Goal: Task Accomplishment & Management: Use online tool/utility

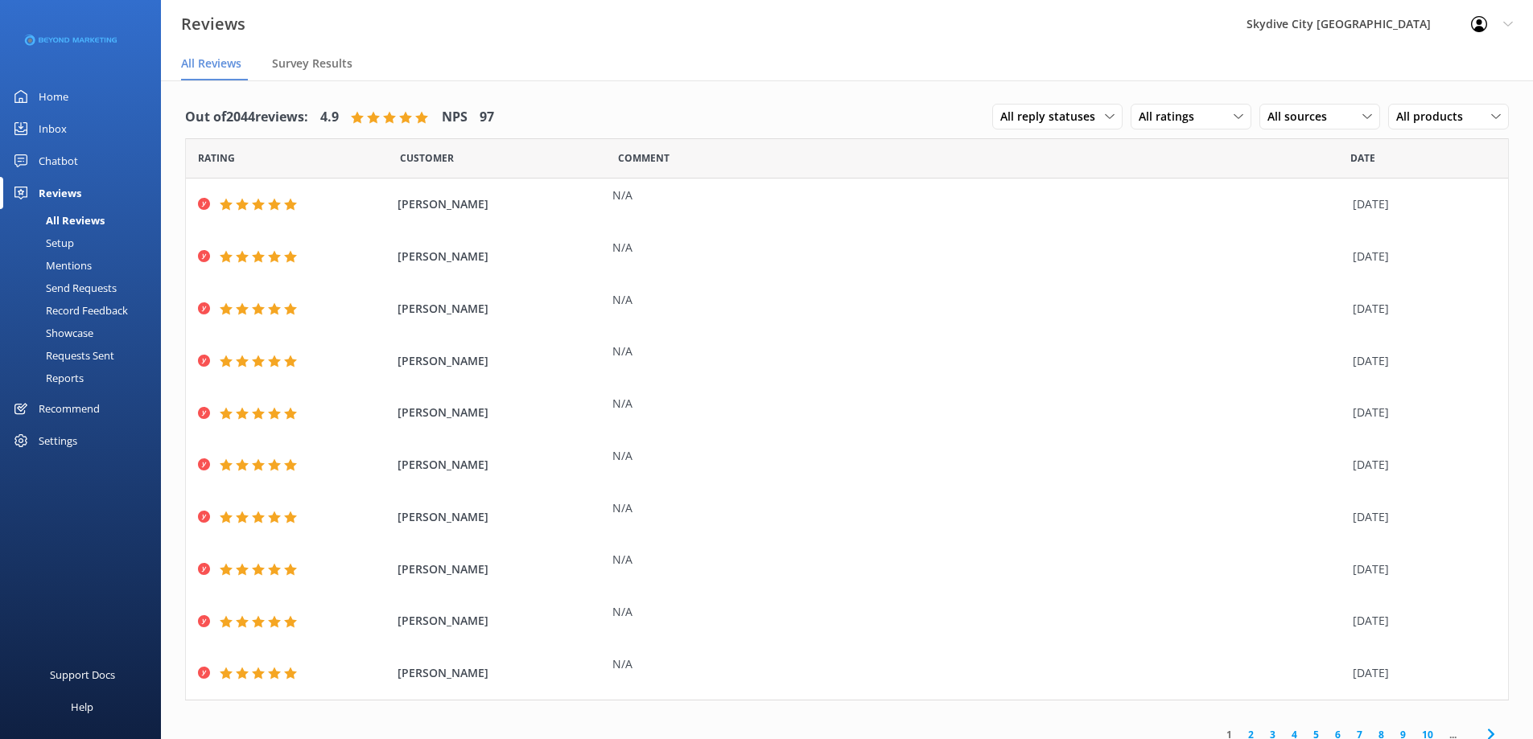
click at [109, 289] on div "Send Requests" at bounding box center [63, 288] width 107 height 23
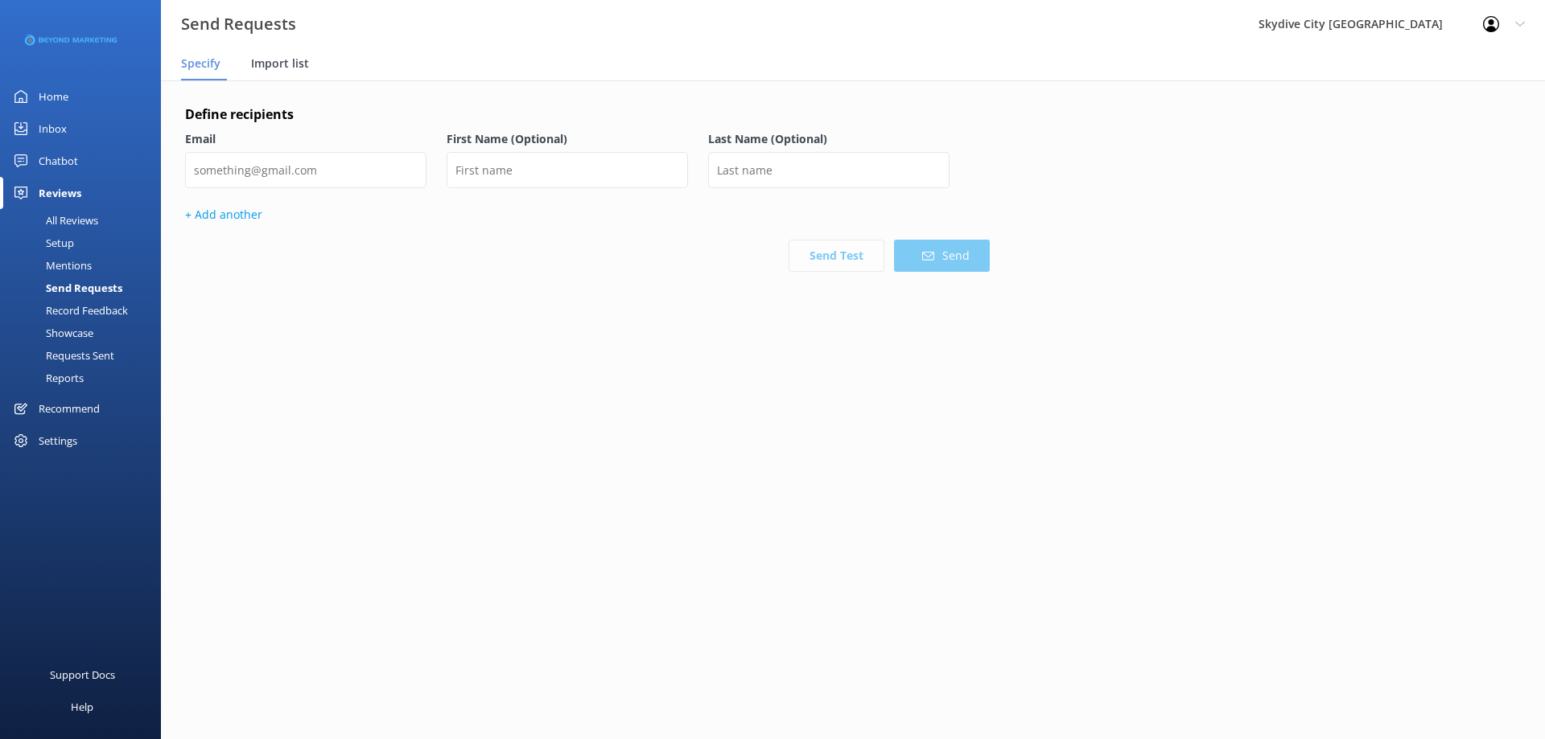
click at [278, 51] on div "Import list" at bounding box center [283, 64] width 64 height 32
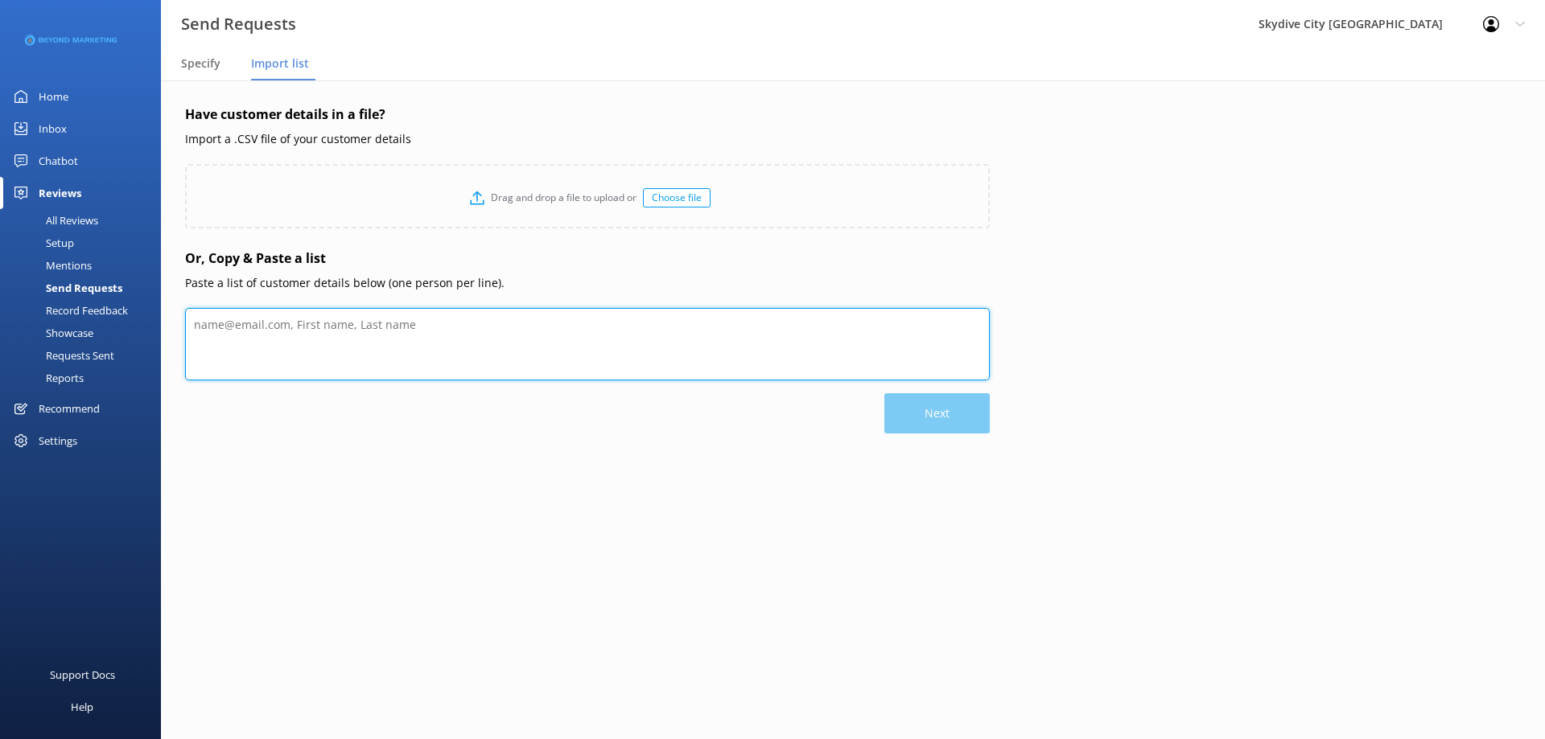
click at [300, 337] on textarea at bounding box center [587, 344] width 805 height 72
paste textarea "Ray Yoder Ray.yoder22@gmail.com Chase Starcevich chasestarcevich1160@gmail.com …"
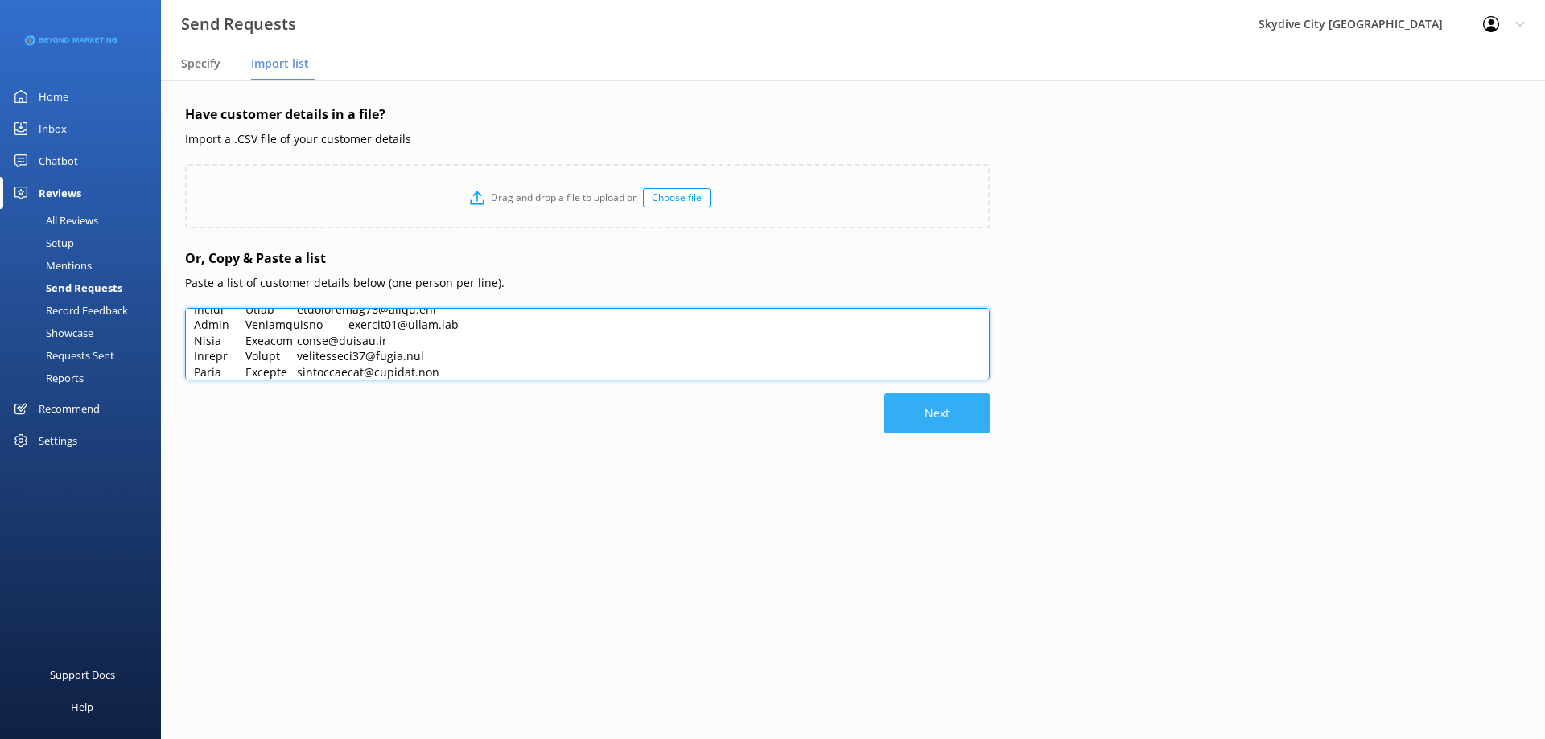
type textarea "Ray Yoder Ray.yoder22@gmail.com Chase Starcevich chasestarcevich1160@gmail.com …"
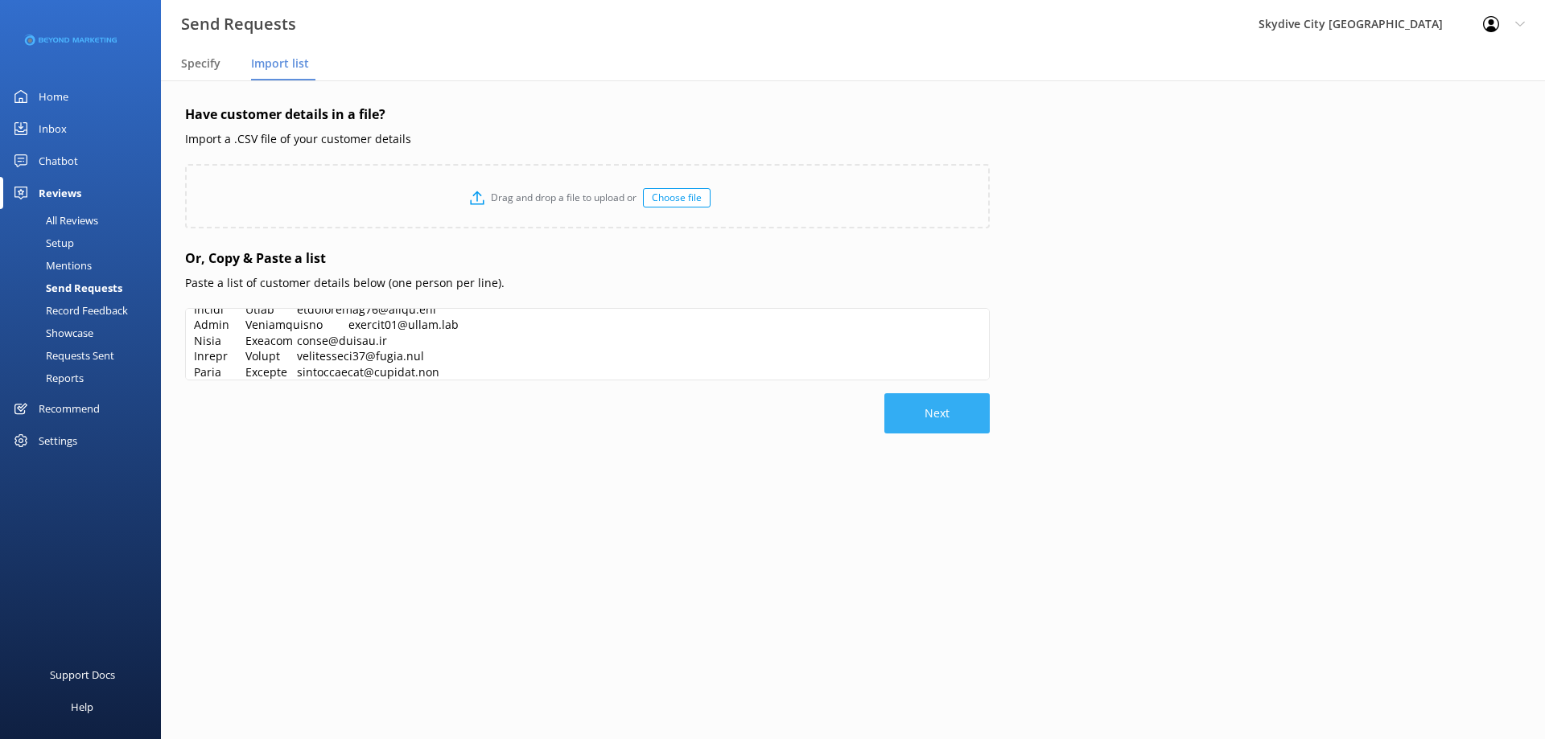
click at [918, 408] on button "Next" at bounding box center [936, 413] width 105 height 40
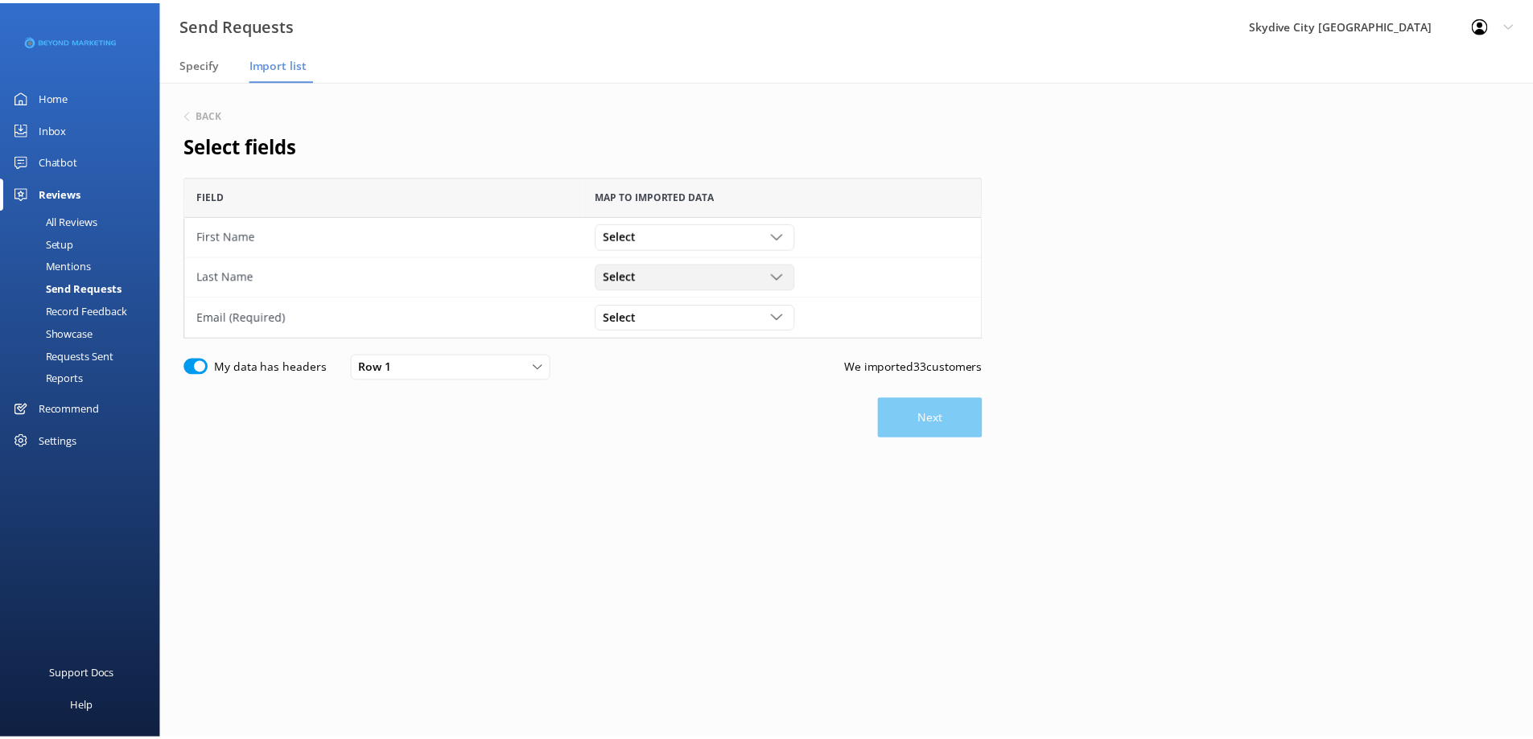
scroll to position [150, 793]
click at [691, 234] on div "Select" at bounding box center [699, 236] width 193 height 18
click at [665, 277] on link "Ray" at bounding box center [699, 269] width 199 height 32
click at [658, 285] on div "Select" at bounding box center [699, 276] width 193 height 18
click at [653, 332] on link "Yoder" at bounding box center [699, 342] width 199 height 32
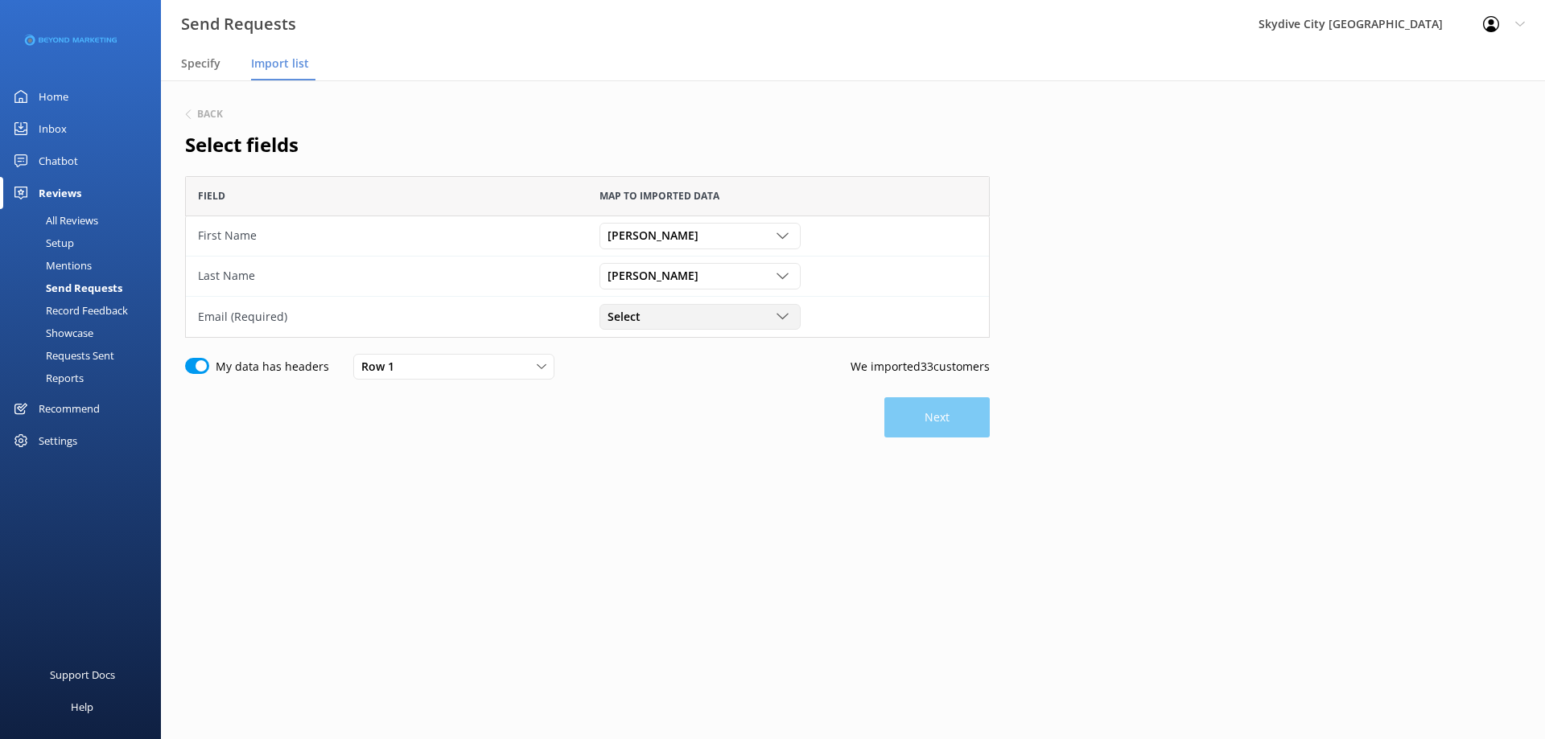
click at [644, 322] on span "Select" at bounding box center [628, 317] width 43 height 18
click at [644, 421] on div "Ray.yoder22@gmail.com" at bounding box center [689, 415] width 163 height 16
click at [963, 406] on button "Next" at bounding box center [936, 417] width 105 height 40
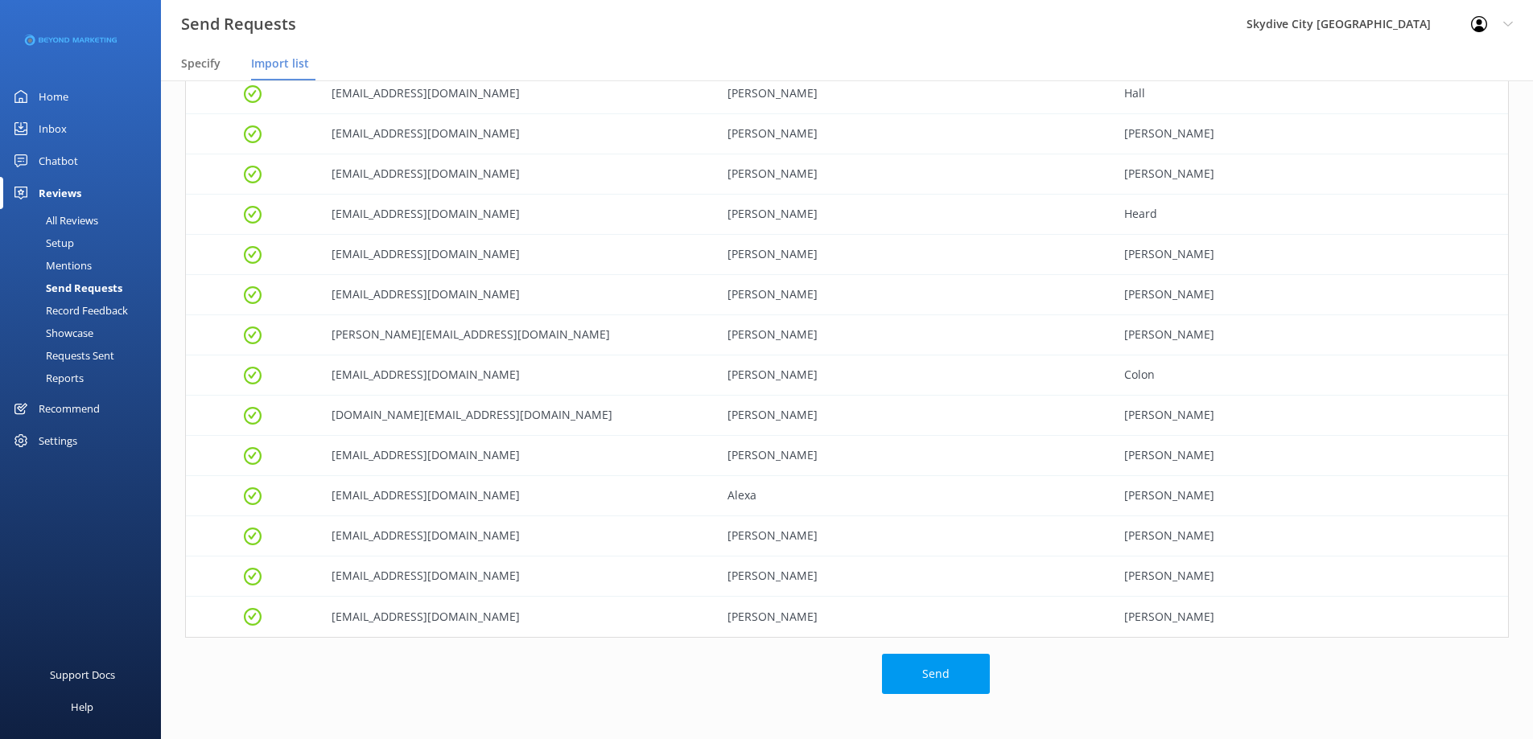
scroll to position [942, 0]
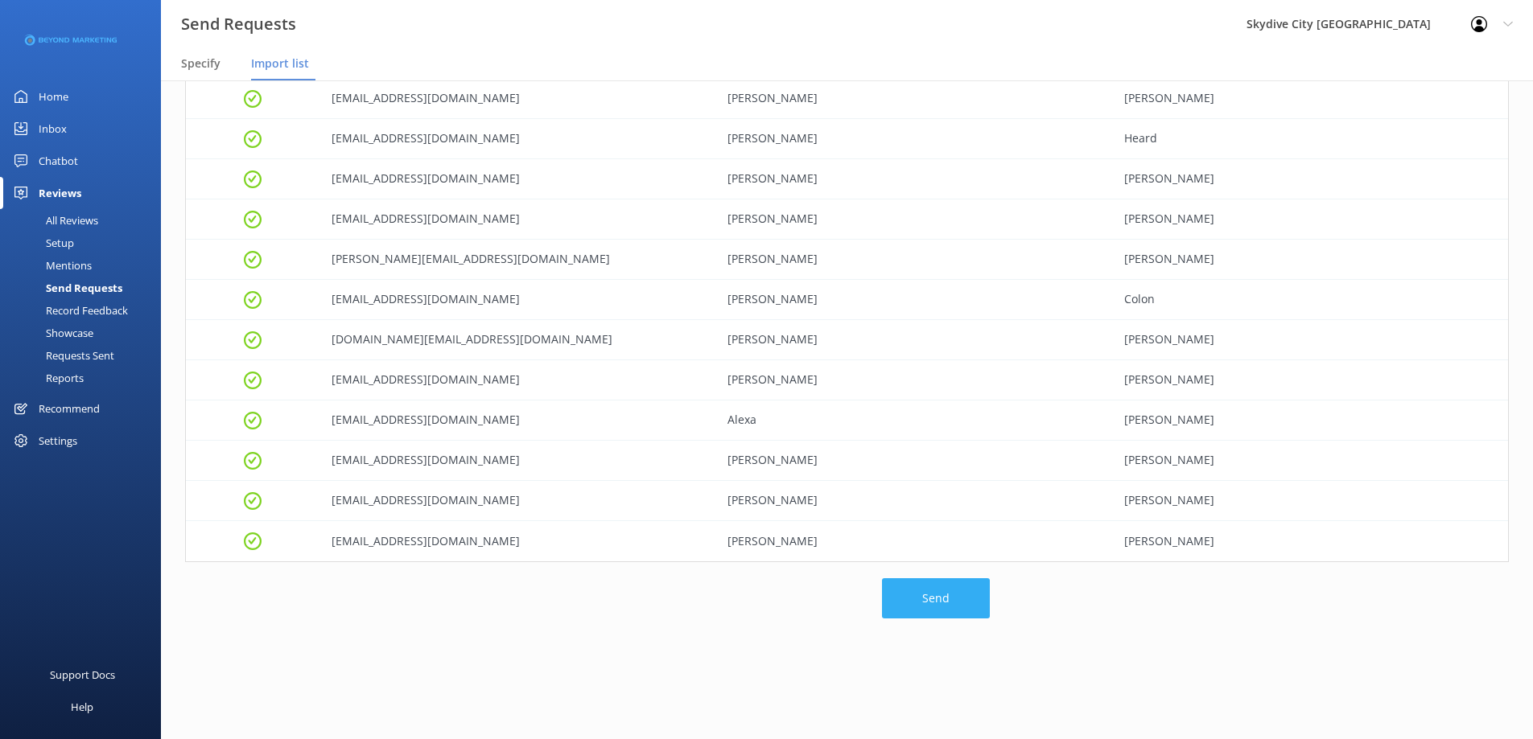
click at [924, 594] on button "Send" at bounding box center [936, 599] width 108 height 40
